Goal: Navigation & Orientation: Understand site structure

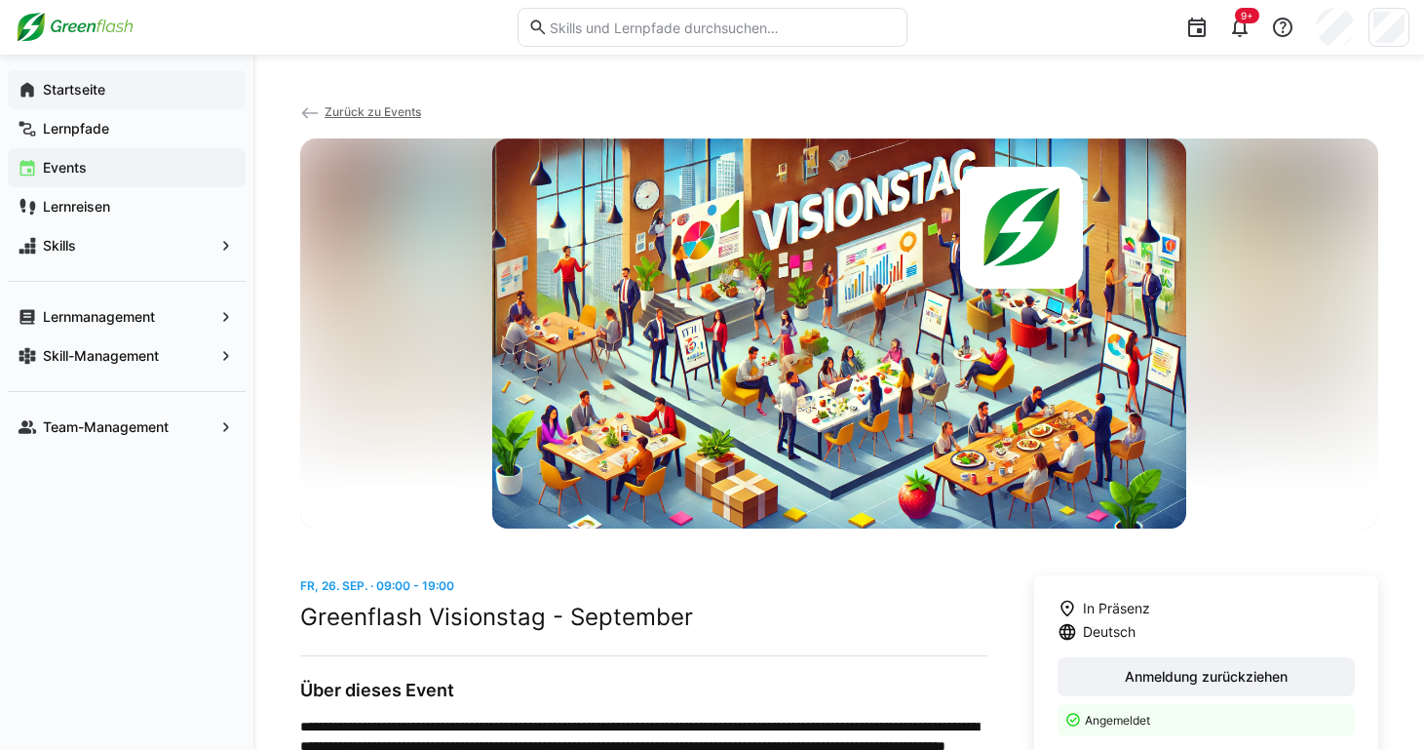
click at [0, 0] on app-navigation-label "Startseite" at bounding box center [0, 0] width 0 height 0
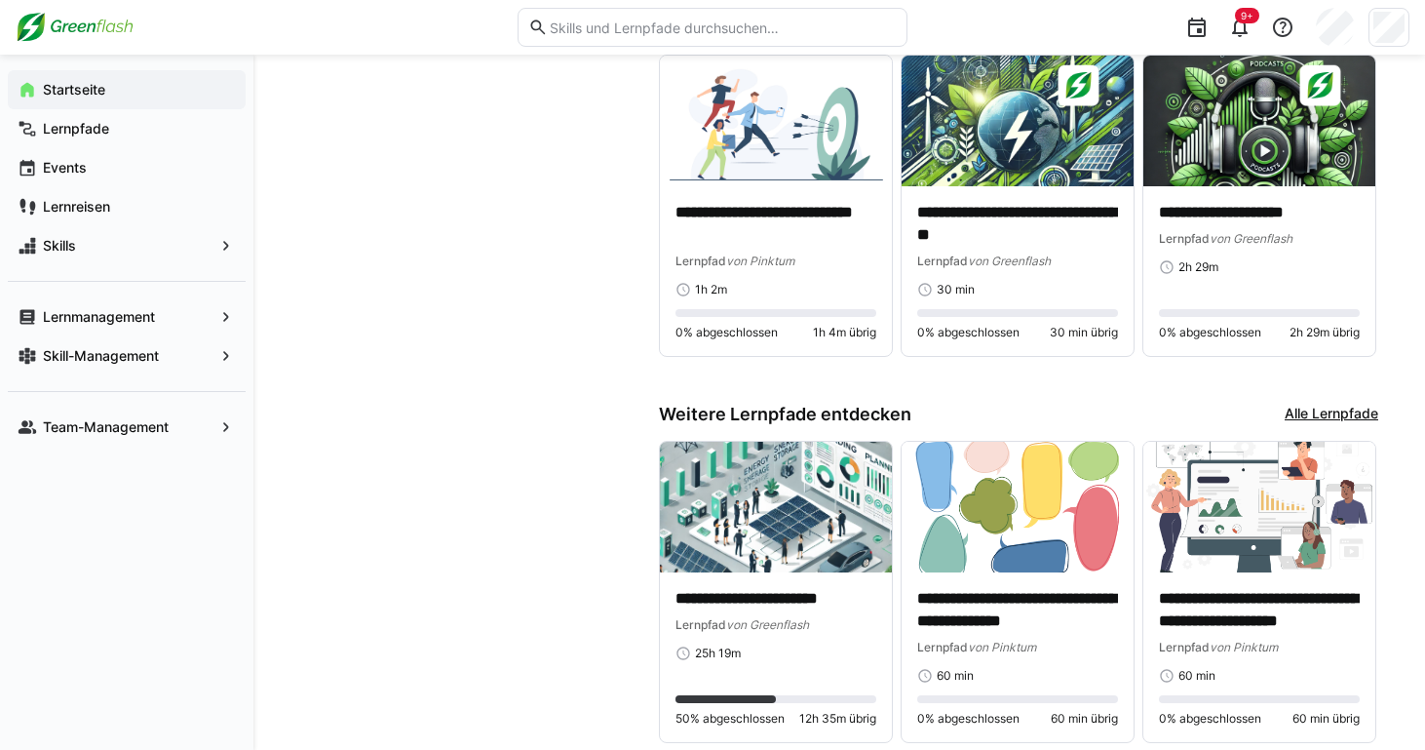
scroll to position [1535, 0]
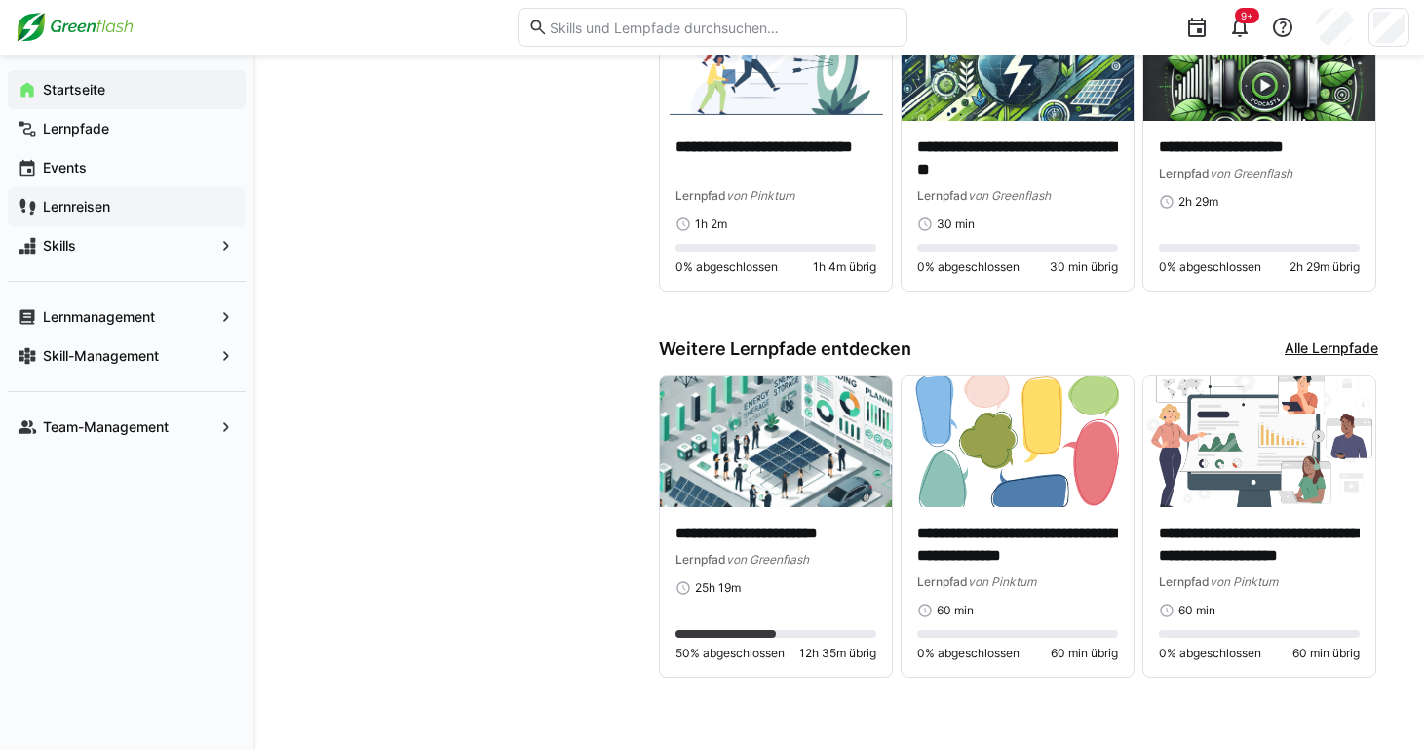
click at [125, 212] on span "Lernreisen" at bounding box center [138, 206] width 196 height 19
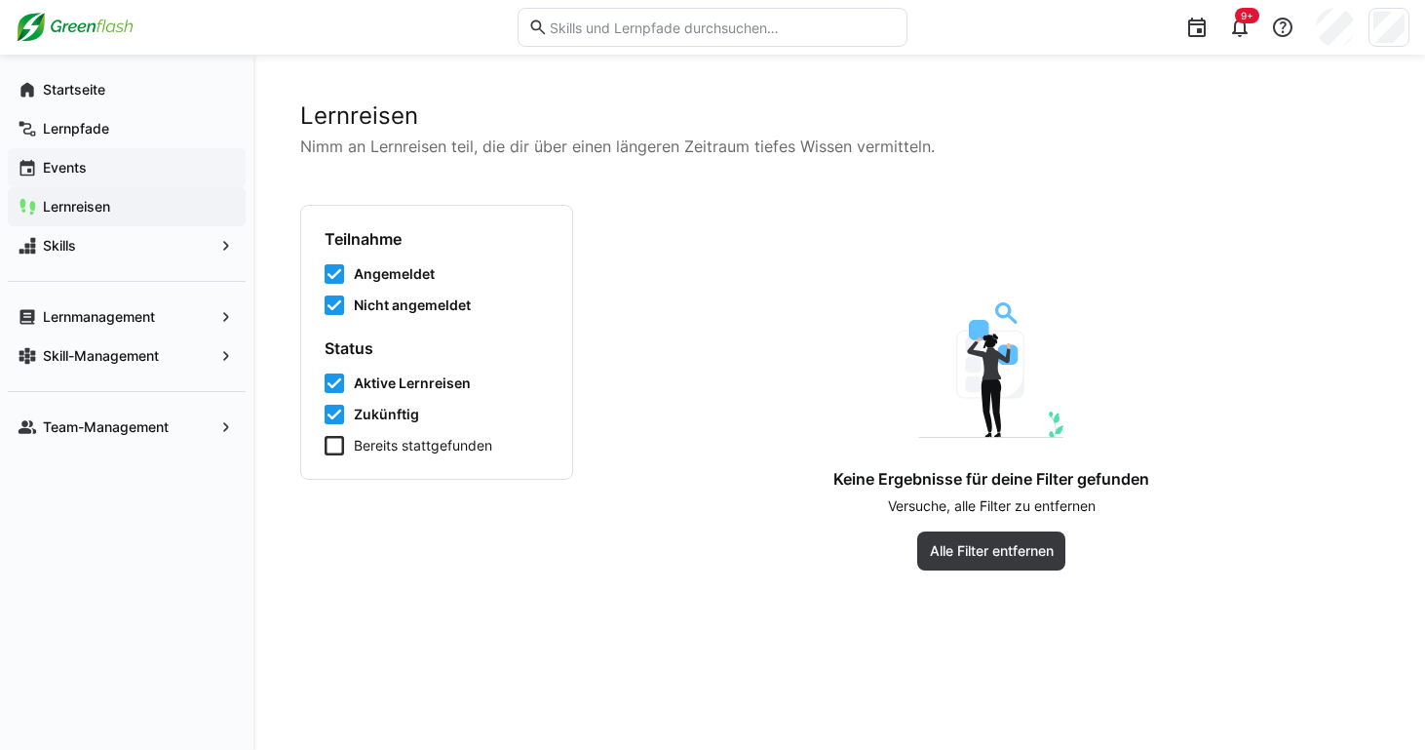
click at [109, 159] on span "Events" at bounding box center [138, 167] width 196 height 19
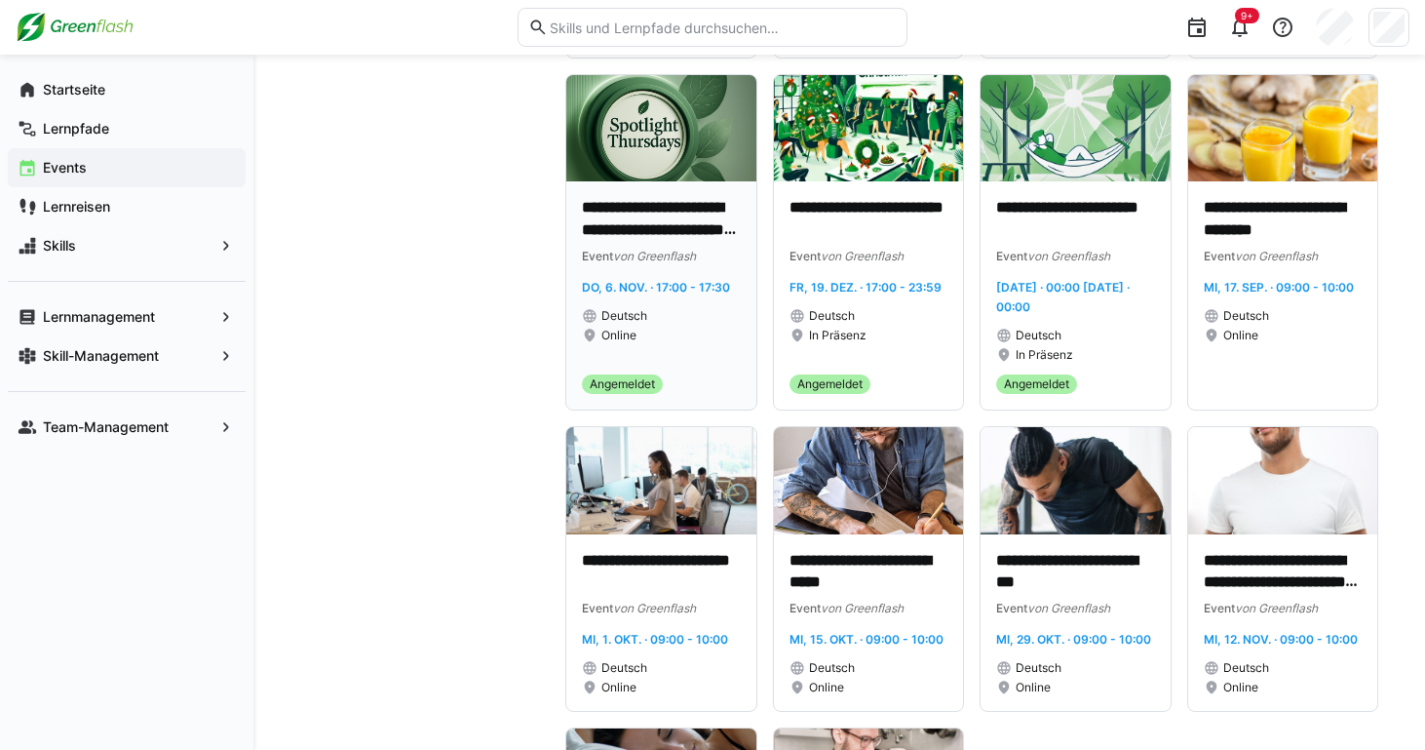
scroll to position [529, 0]
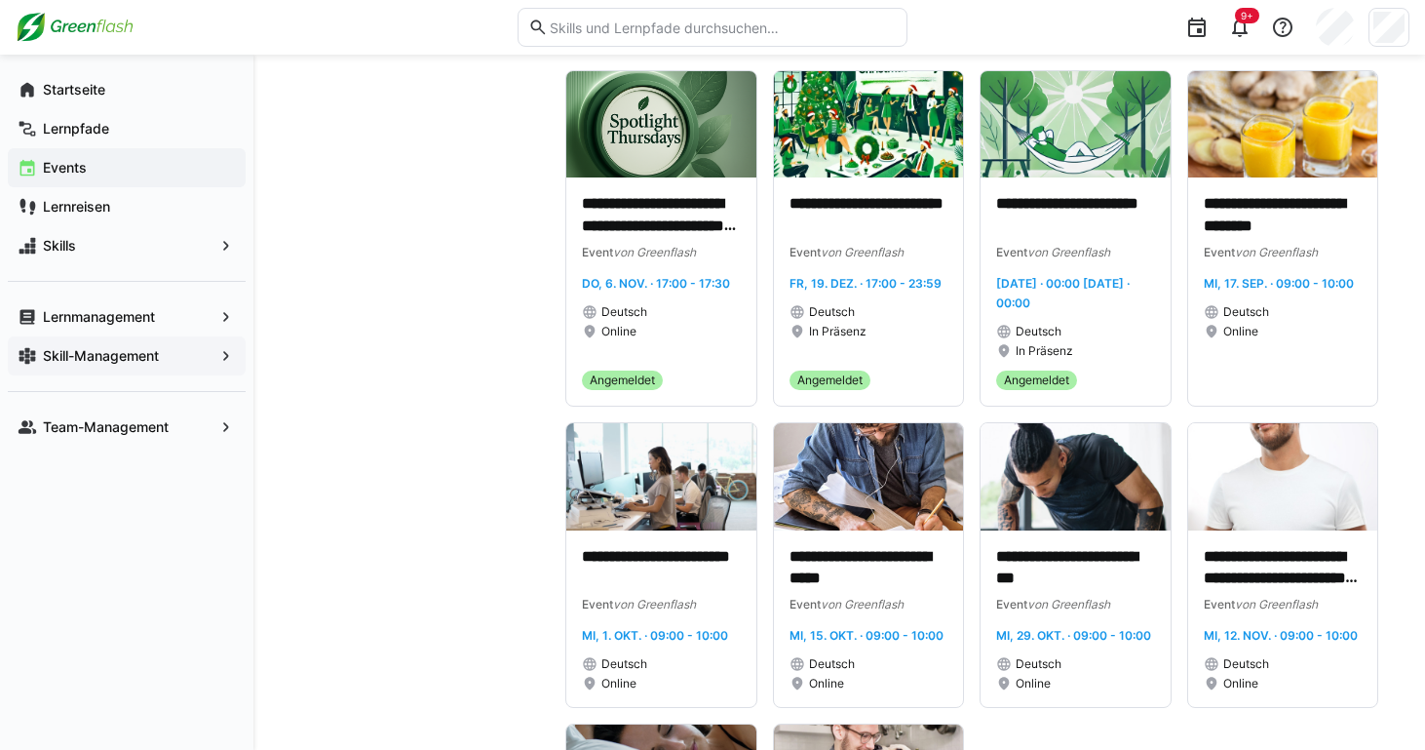
click at [0, 0] on app-navigation-label "Skill-Management" at bounding box center [0, 0] width 0 height 0
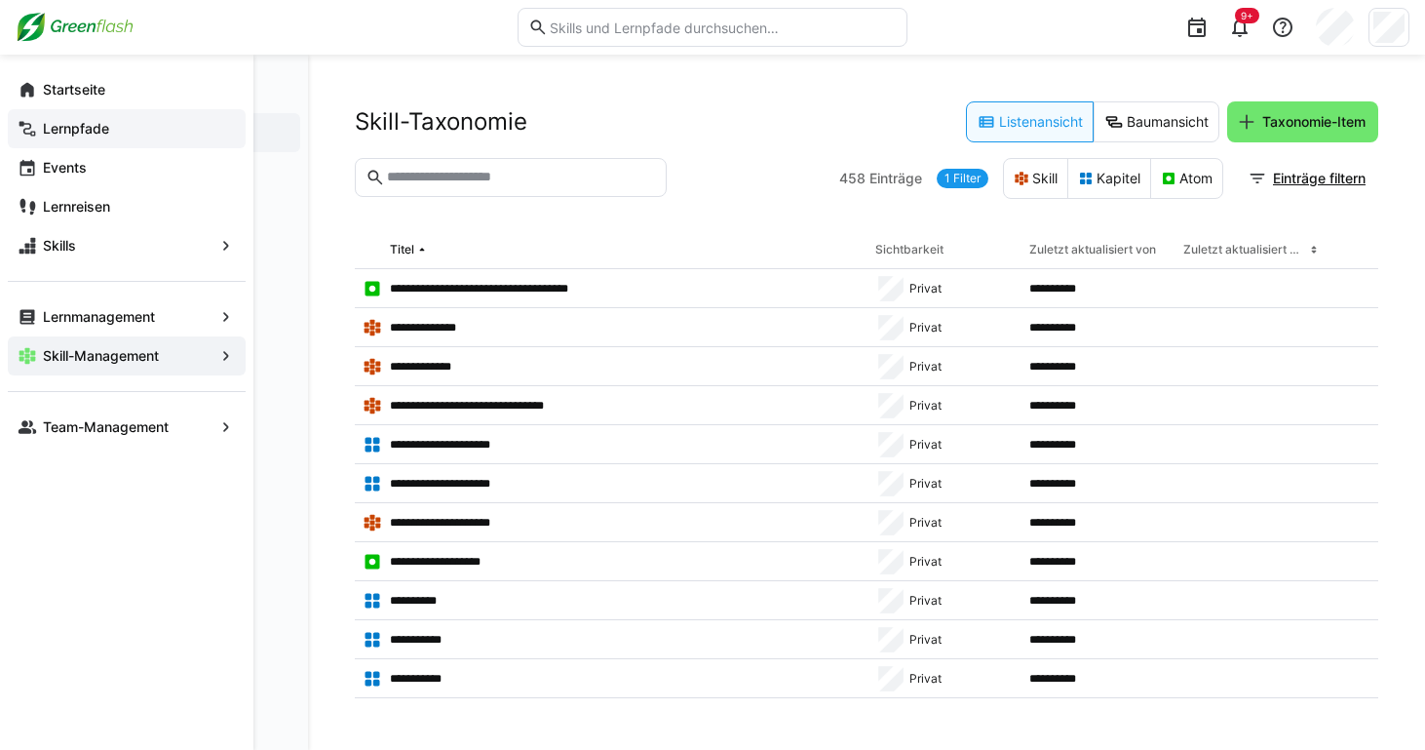
click at [41, 128] on span "Lernpfade" at bounding box center [138, 128] width 196 height 19
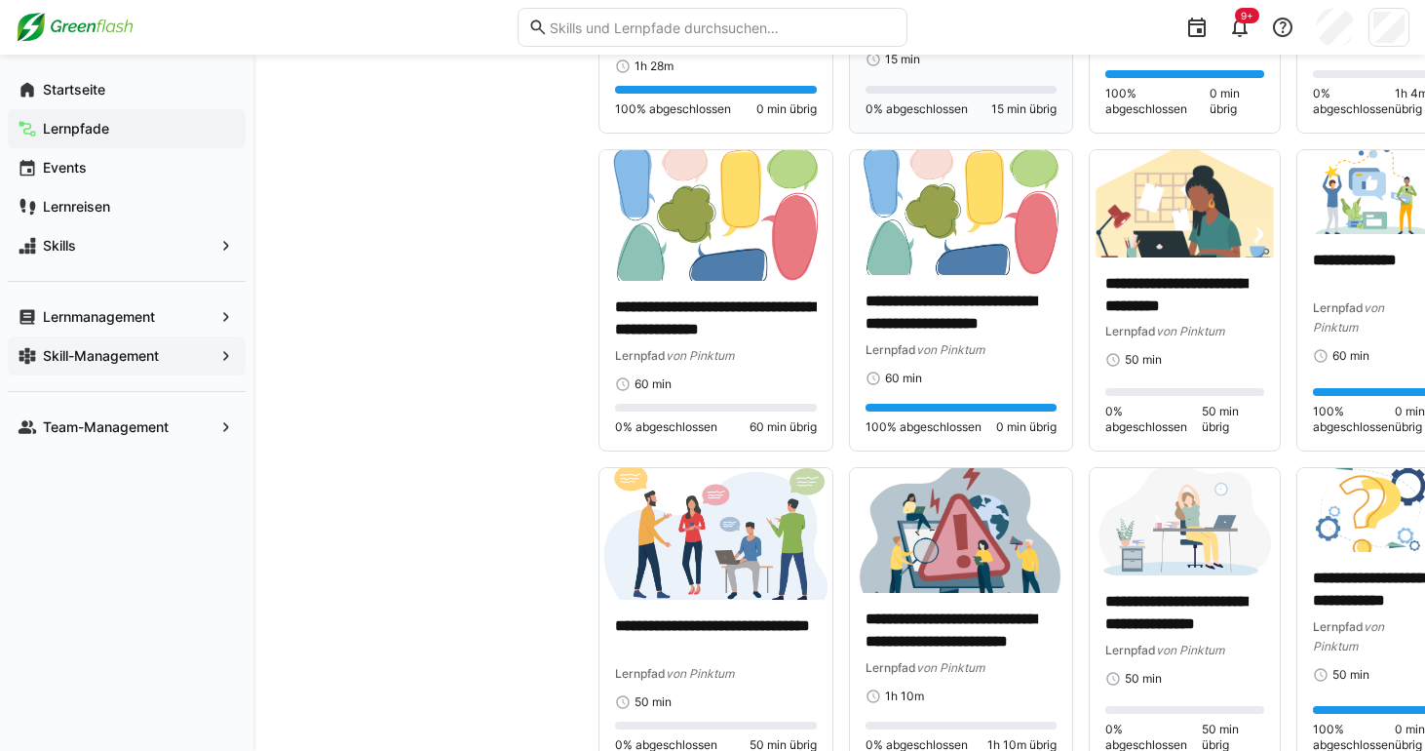
scroll to position [1330, 0]
